Goal: Task Accomplishment & Management: Use online tool/utility

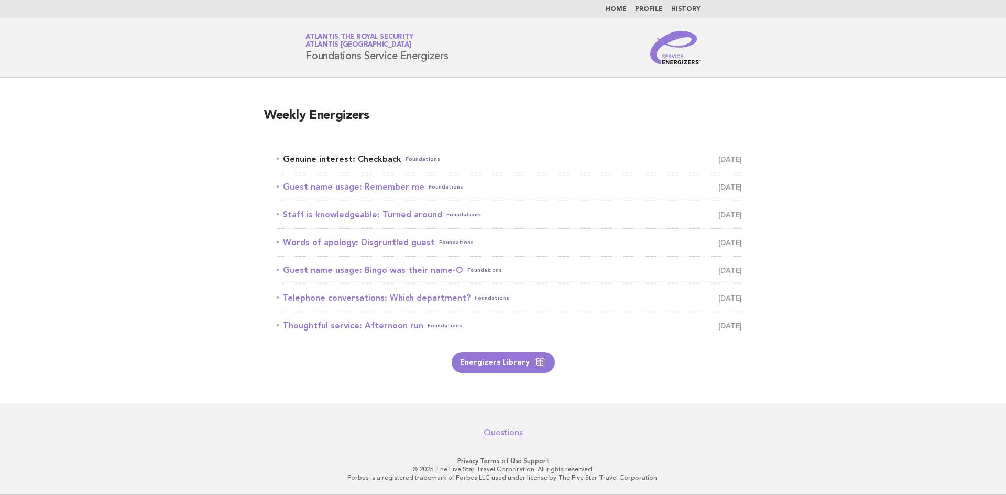
click at [353, 158] on link "Genuine interest: Checkback Foundations [DATE]" at bounding box center [509, 159] width 465 height 15
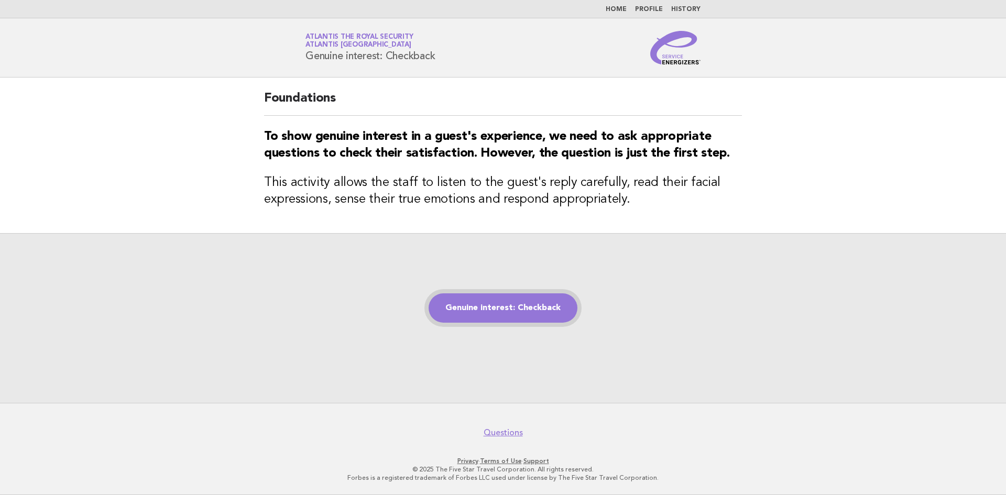
click at [498, 312] on link "Genuine interest: Checkback" at bounding box center [503, 307] width 149 height 29
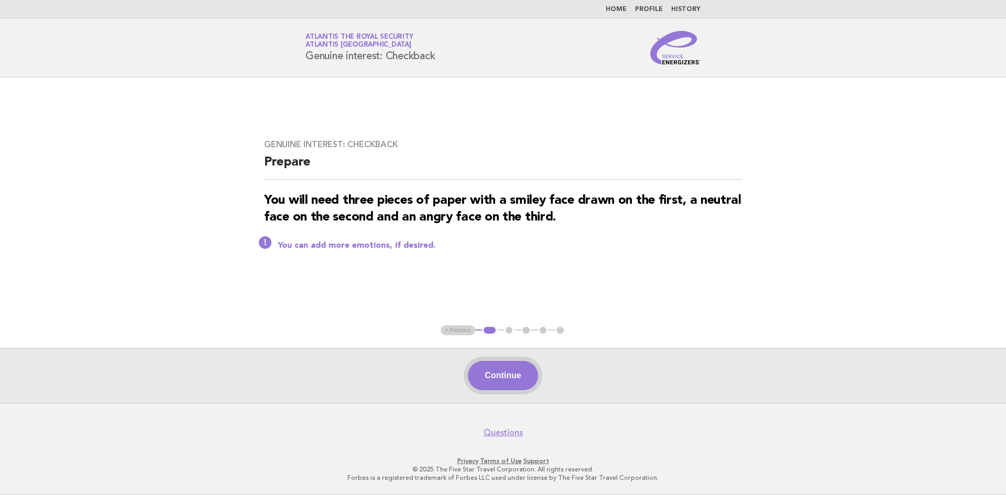
click at [510, 373] on button "Continue" at bounding box center [503, 375] width 70 height 29
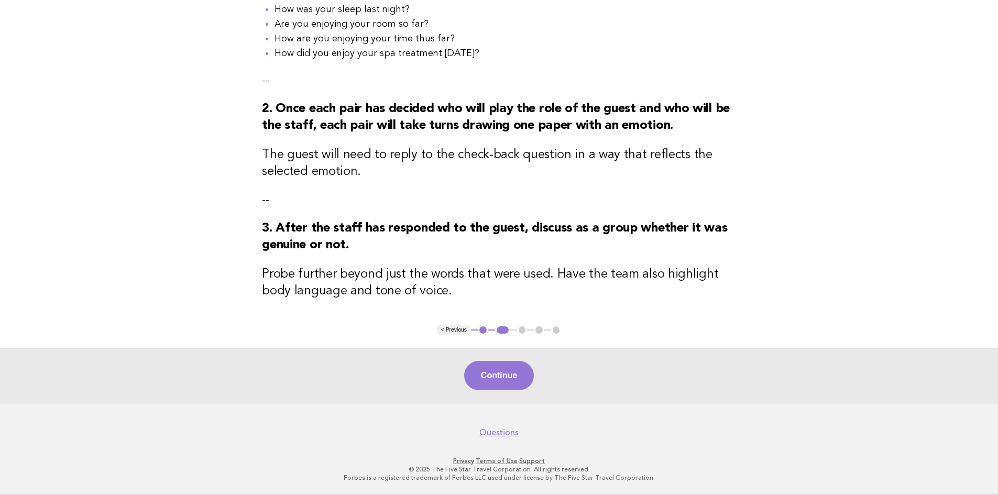
scroll to position [252, 0]
click at [515, 378] on button "Continue" at bounding box center [499, 375] width 70 height 29
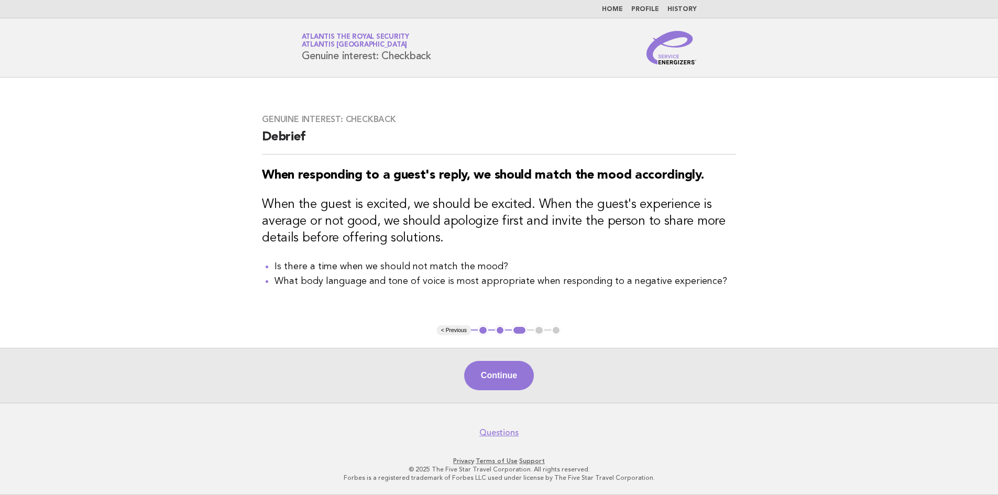
scroll to position [0, 0]
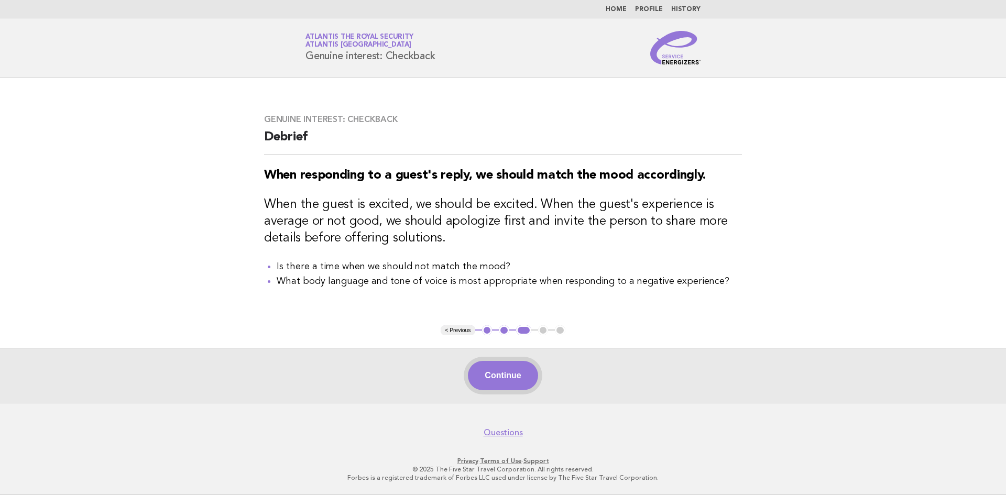
click at [509, 372] on button "Continue" at bounding box center [503, 375] width 70 height 29
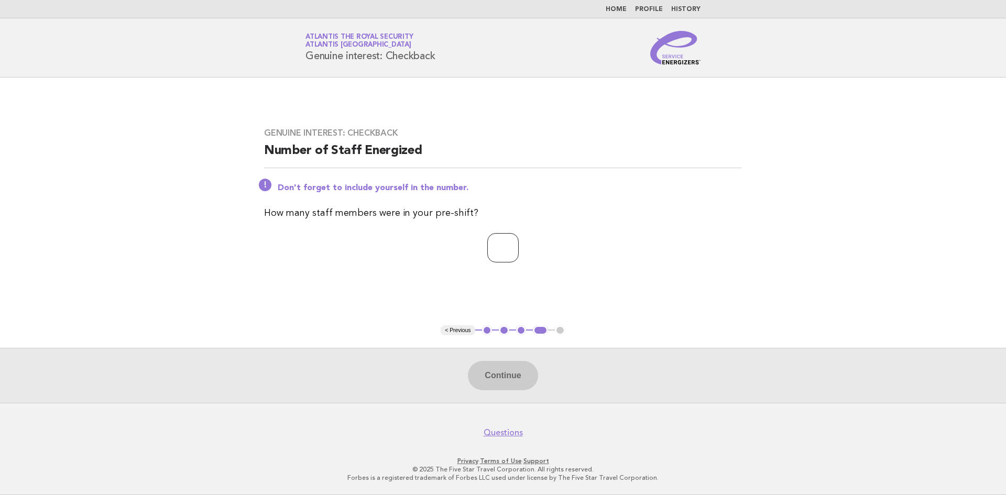
click at [516, 239] on input "number" at bounding box center [502, 247] width 31 height 29
type input "*"
click at [493, 379] on button "Continue" at bounding box center [503, 375] width 70 height 29
